Goal: Find specific page/section: Find specific page/section

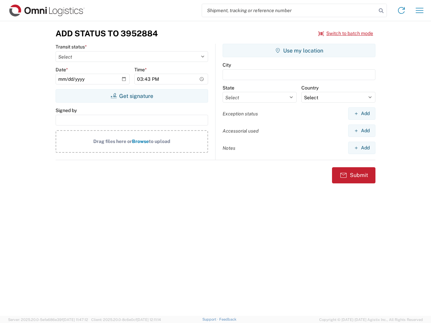
click at [289, 10] on input "search" at bounding box center [289, 10] width 174 height 13
click at [381, 11] on icon at bounding box center [380, 10] width 9 height 9
click at [401, 10] on icon at bounding box center [401, 10] width 11 height 11
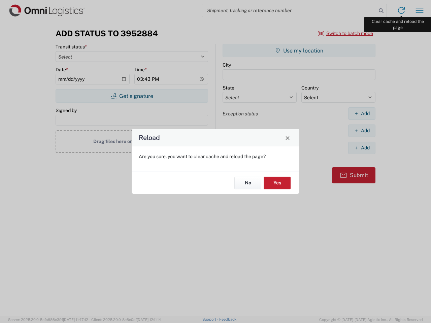
click at [419, 10] on div "Reload Are you sure, you want to clear cache and reload the page? No Yes" at bounding box center [215, 161] width 431 height 323
click at [346, 33] on div "Reload Are you sure, you want to clear cache and reload the page? No Yes" at bounding box center [215, 161] width 431 height 323
click at [132, 96] on div "Reload Are you sure, you want to clear cache and reload the page? No Yes" at bounding box center [215, 161] width 431 height 323
click at [299, 50] on div "Reload Are you sure, you want to clear cache and reload the page? No Yes" at bounding box center [215, 161] width 431 height 323
click at [362, 113] on div "Reload Are you sure, you want to clear cache and reload the page? No Yes" at bounding box center [215, 161] width 431 height 323
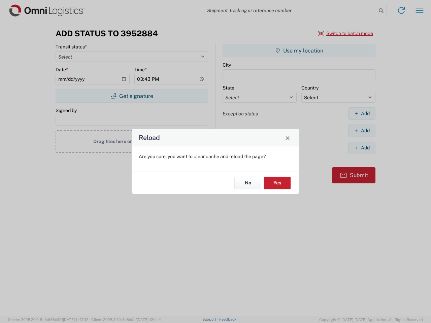
click at [362, 131] on div "Reload Are you sure, you want to clear cache and reload the page? No Yes" at bounding box center [215, 161] width 431 height 323
click at [362, 148] on div "Reload Are you sure, you want to clear cache and reload the page? No Yes" at bounding box center [215, 161] width 431 height 323
